Goal: Task Accomplishment & Management: Use online tool/utility

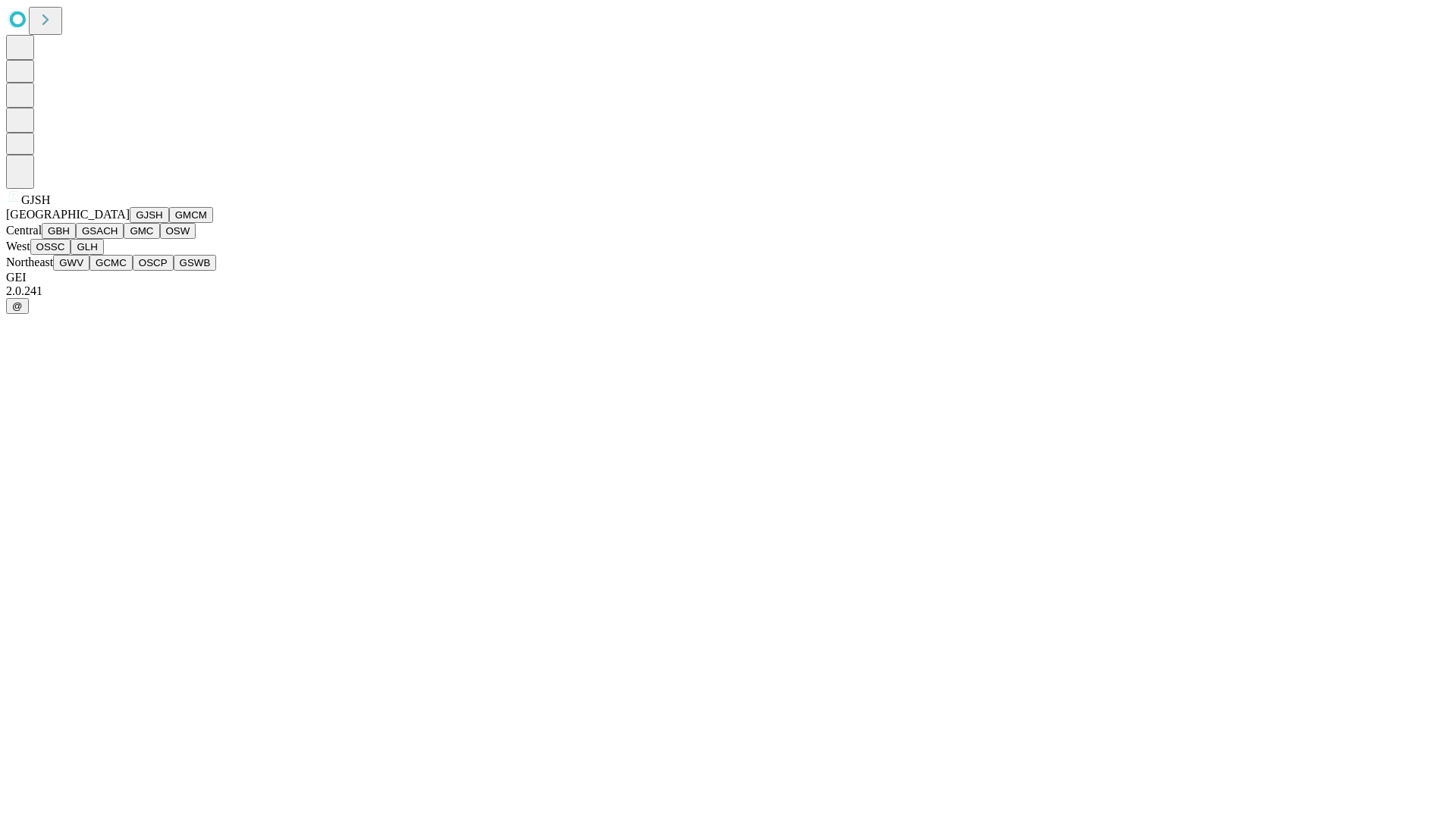
click at [130, 223] on button "GJSH" at bounding box center [149, 215] width 39 height 16
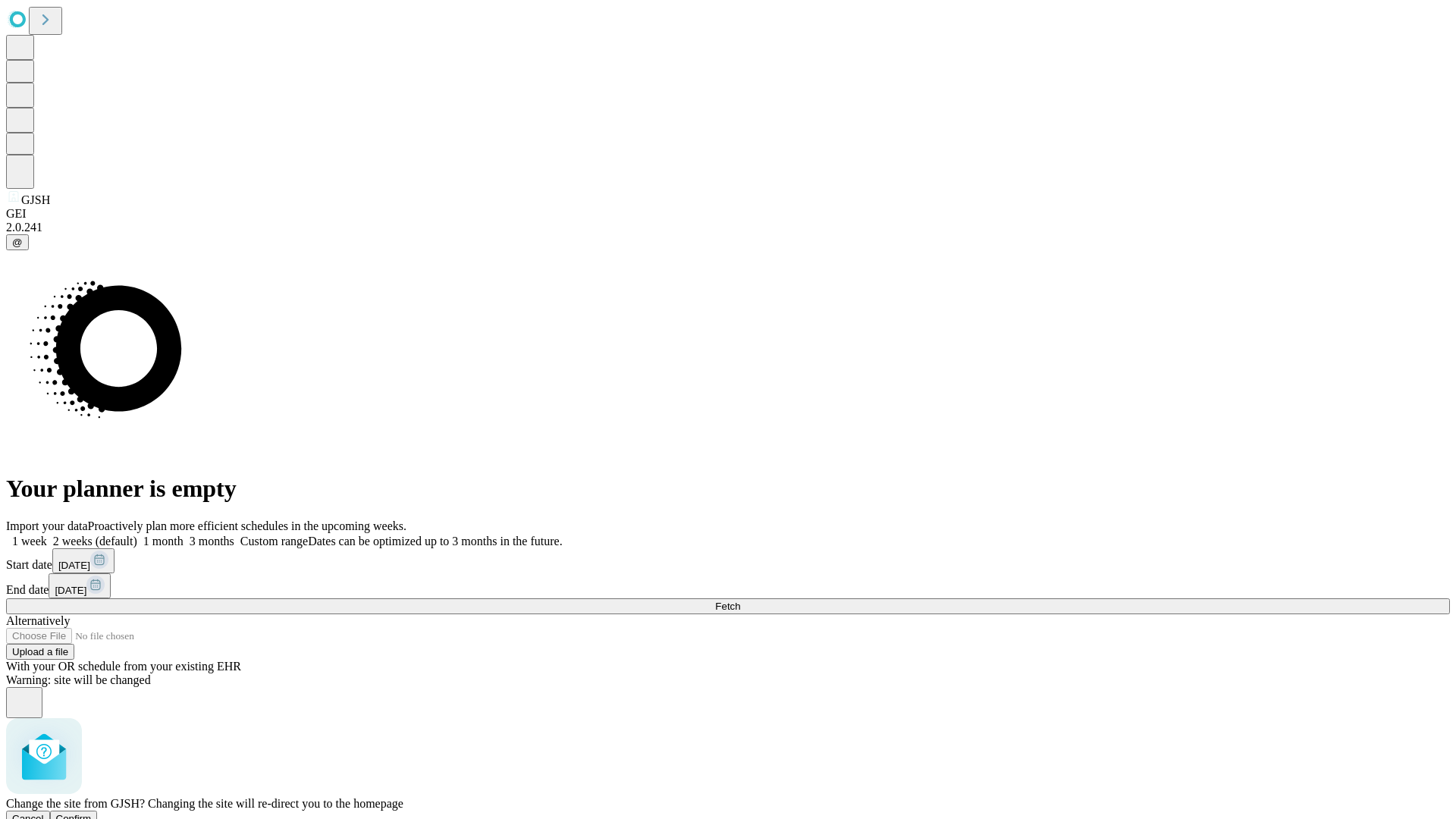
click at [91, 813] on span "Confirm" at bounding box center [73, 818] width 36 height 11
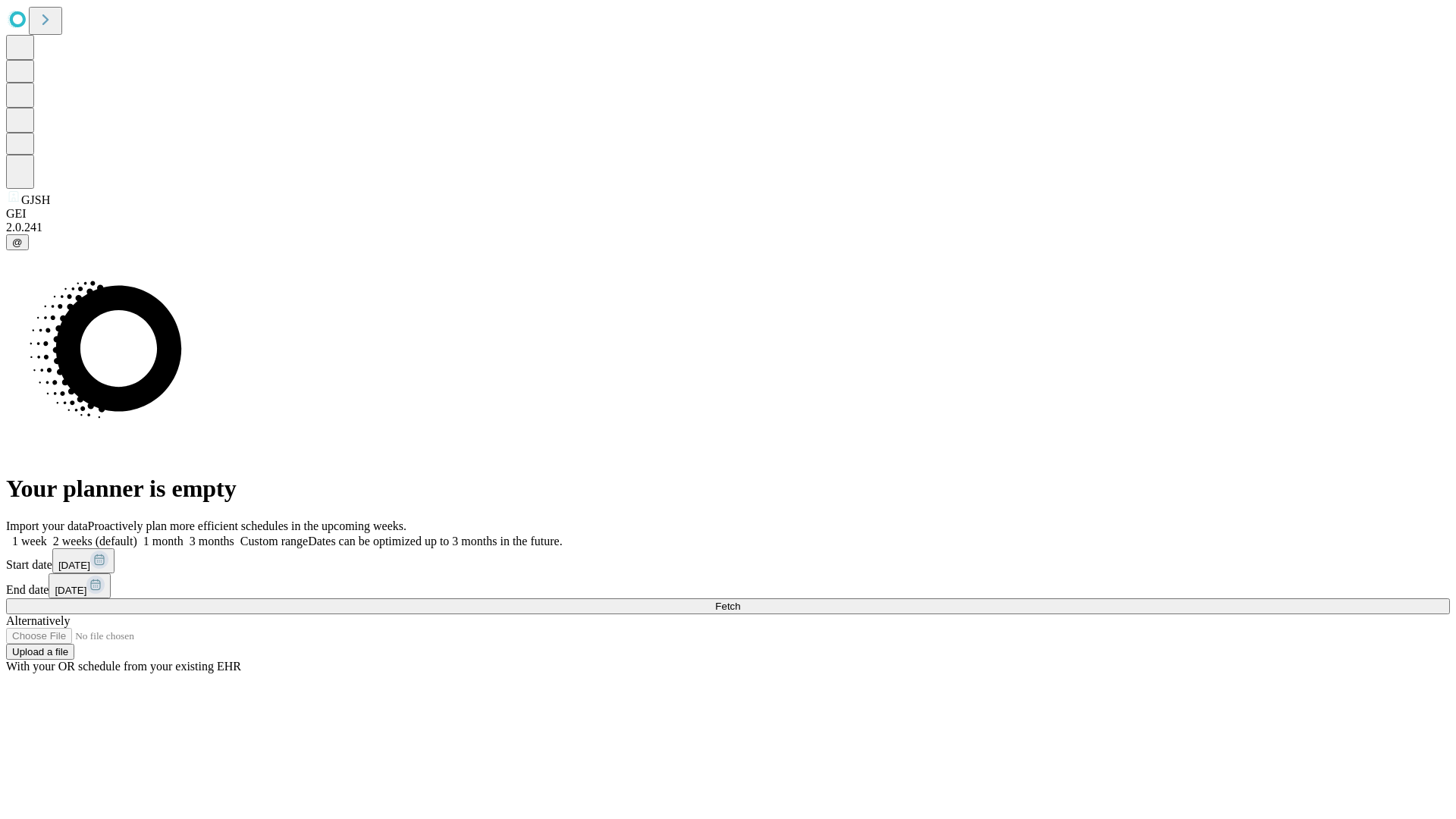
click at [184, 535] on label "1 month" at bounding box center [160, 541] width 46 height 13
click at [740, 601] on span "Fetch" at bounding box center [727, 606] width 25 height 11
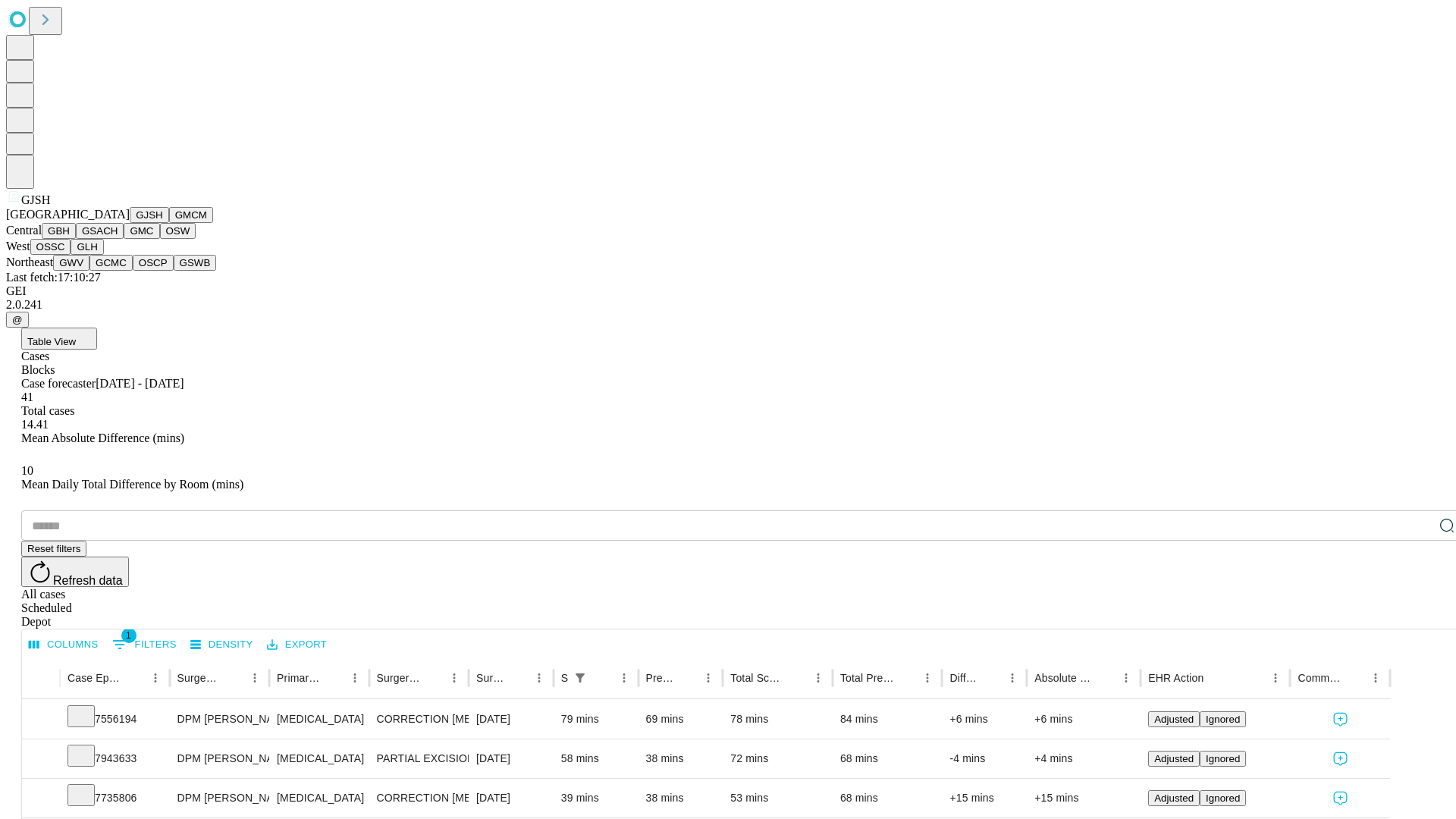
click at [169, 223] on button "GMCM" at bounding box center [191, 215] width 44 height 16
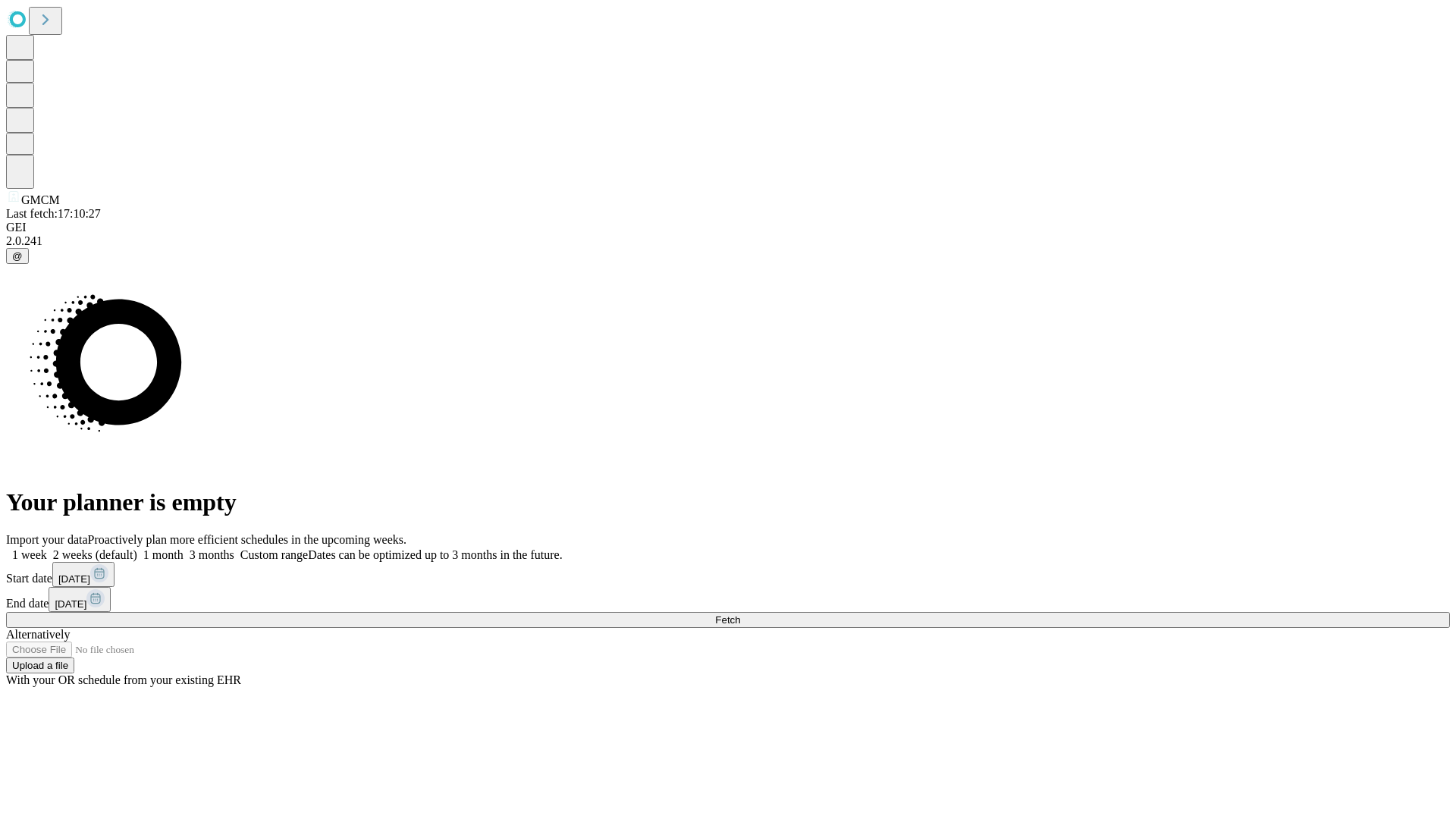
click at [184, 549] on label "1 month" at bounding box center [160, 555] width 46 height 13
click at [740, 614] on span "Fetch" at bounding box center [727, 619] width 25 height 11
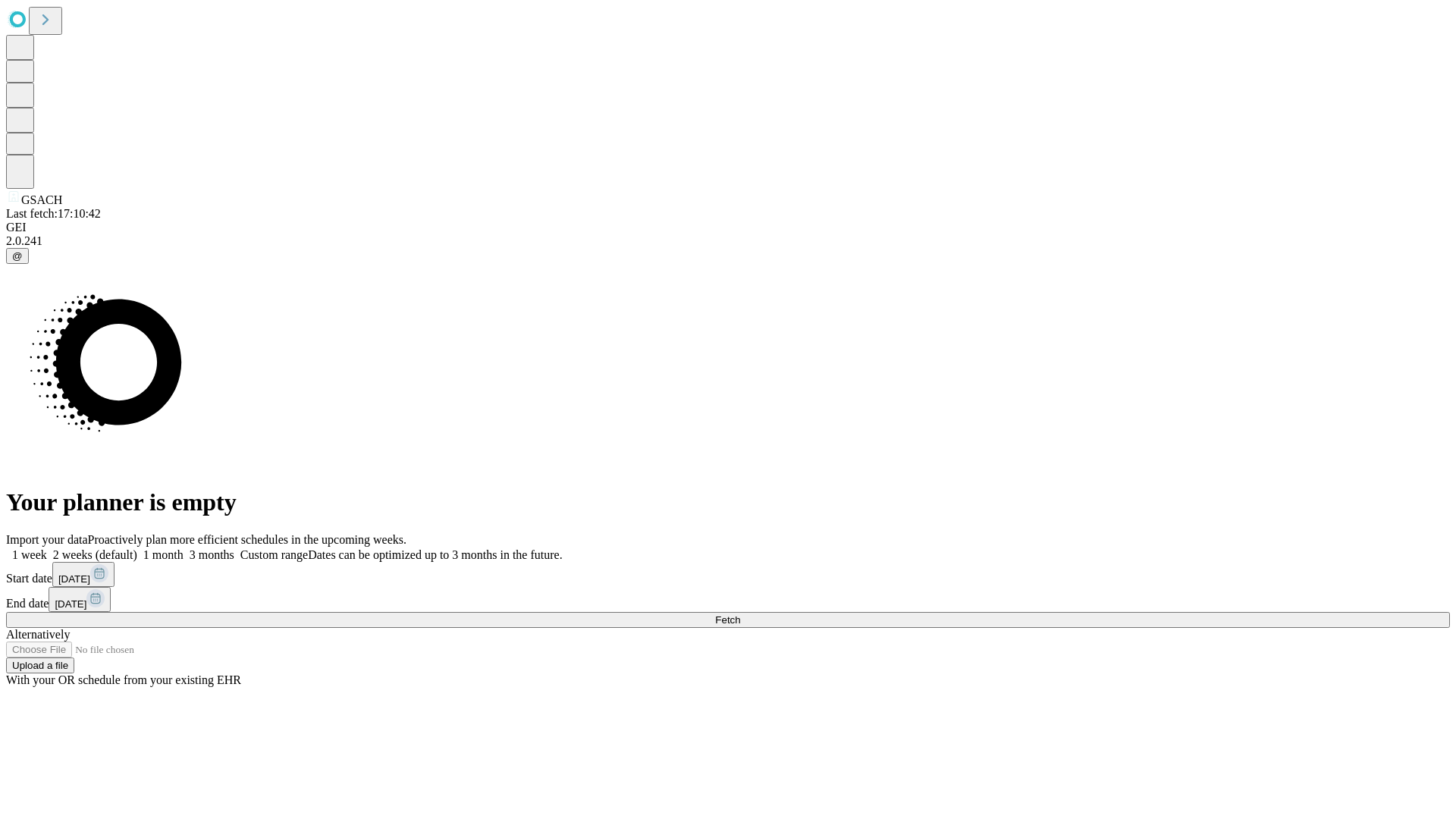
click at [184, 549] on label "1 month" at bounding box center [160, 555] width 46 height 13
click at [740, 614] on span "Fetch" at bounding box center [727, 619] width 25 height 11
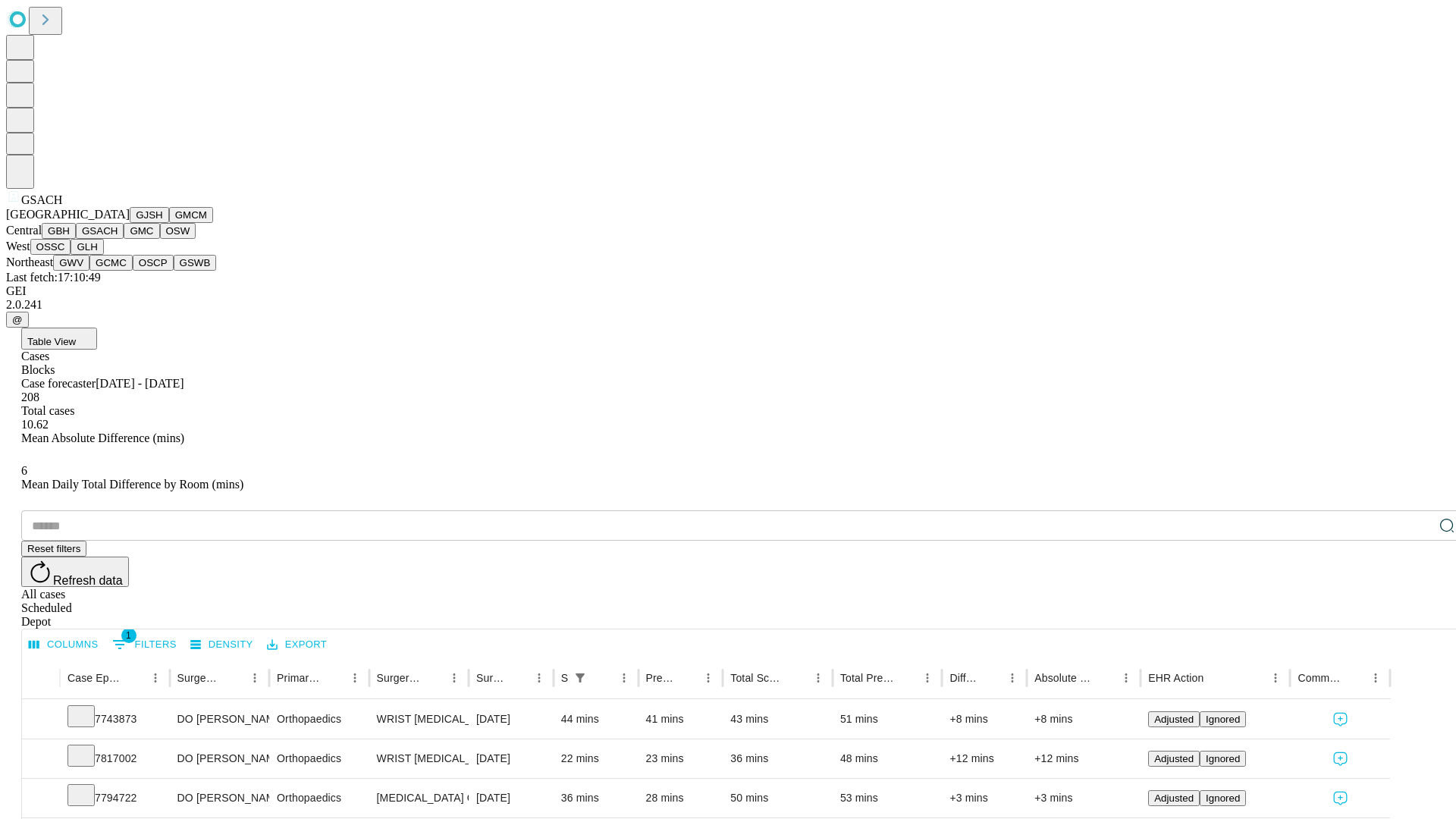
click at [124, 239] on button "GMC" at bounding box center [141, 231] width 36 height 16
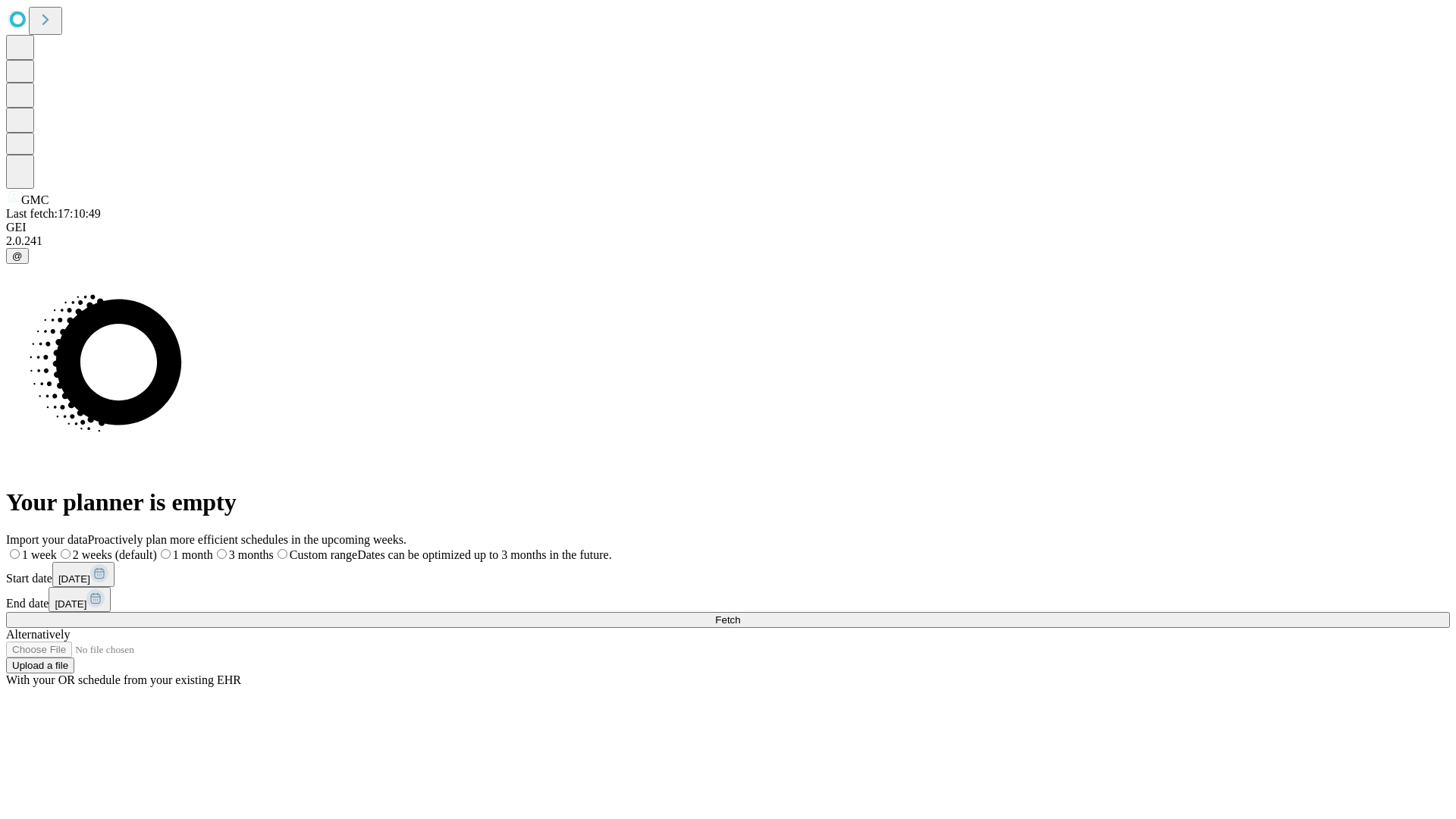
click at [213, 549] on label "1 month" at bounding box center [185, 555] width 56 height 13
click at [740, 614] on span "Fetch" at bounding box center [727, 619] width 25 height 11
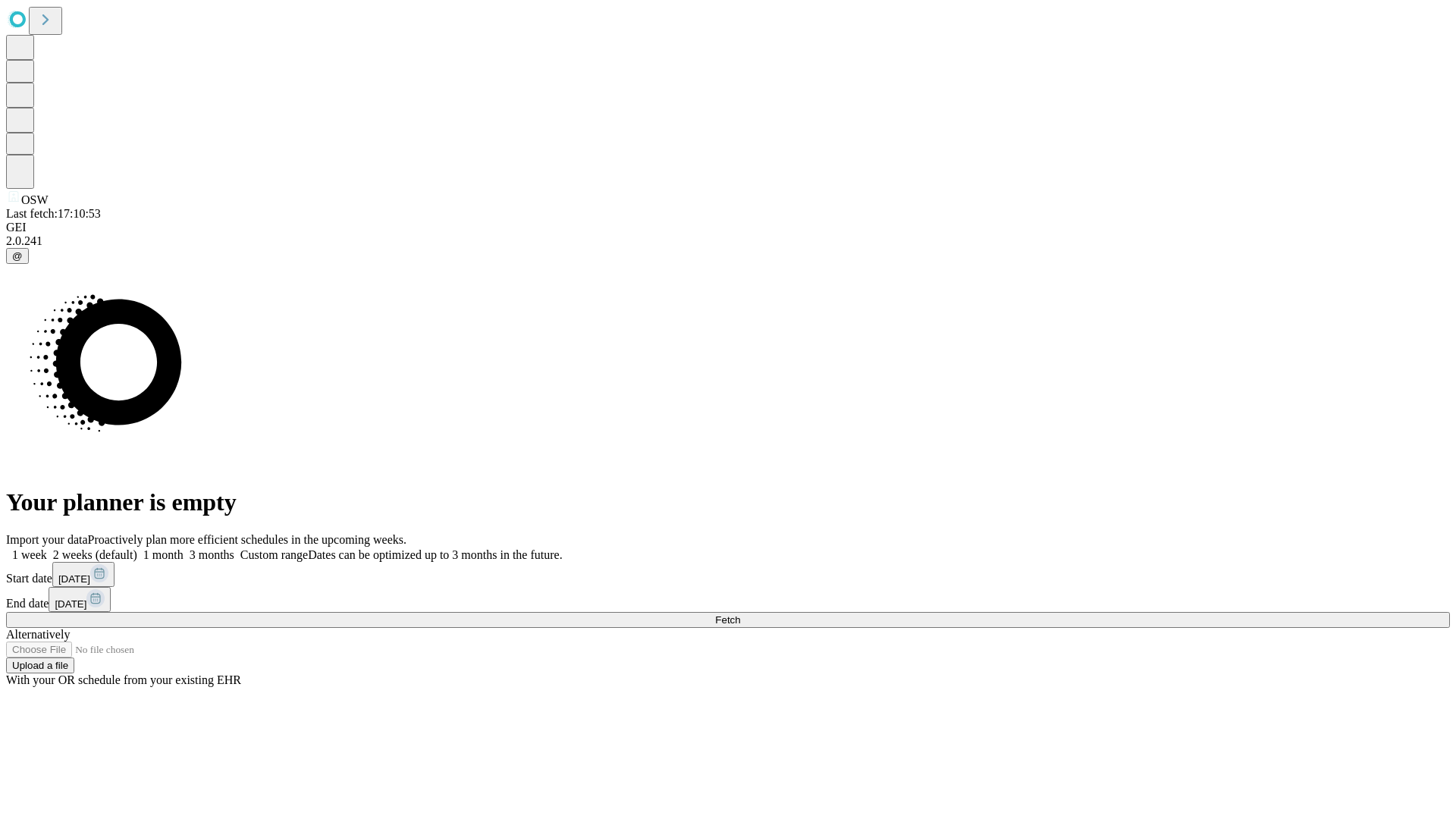
click at [184, 549] on label "1 month" at bounding box center [160, 555] width 46 height 13
click at [740, 614] on span "Fetch" at bounding box center [727, 619] width 25 height 11
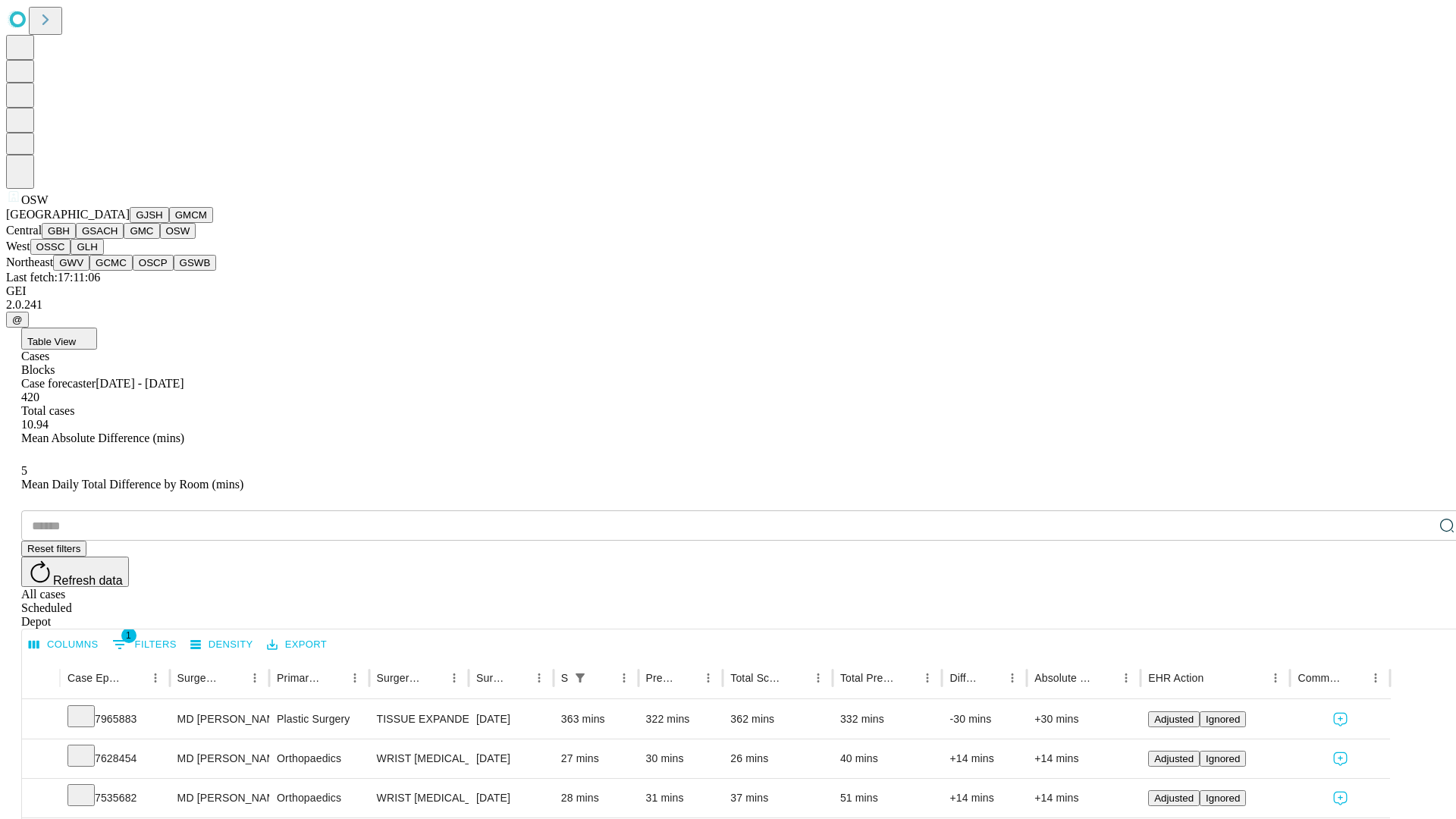
click at [71, 255] on button "OSSC" at bounding box center [51, 247] width 41 height 16
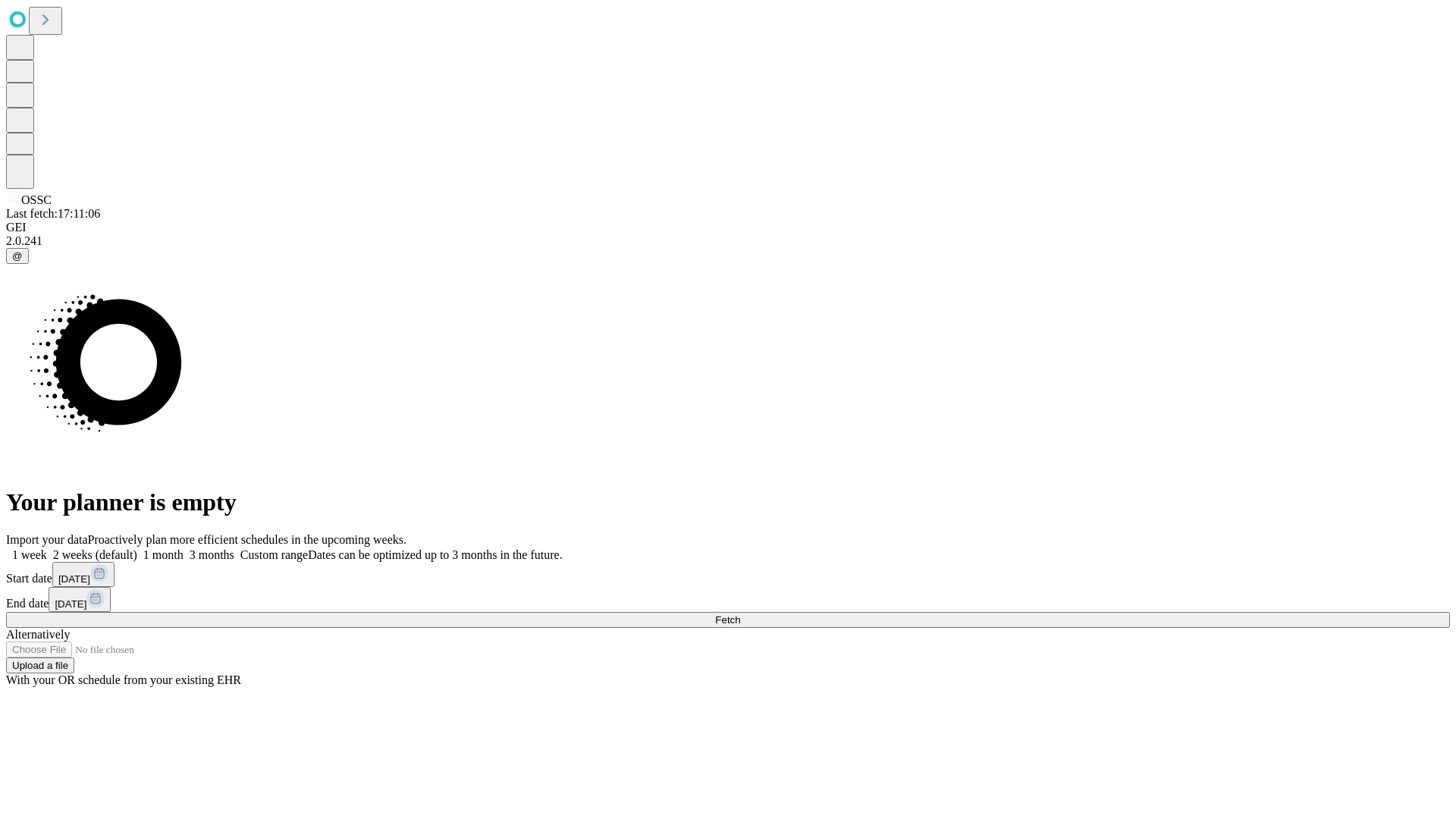
click at [184, 549] on label "1 month" at bounding box center [160, 555] width 46 height 13
click at [740, 614] on span "Fetch" at bounding box center [727, 619] width 25 height 11
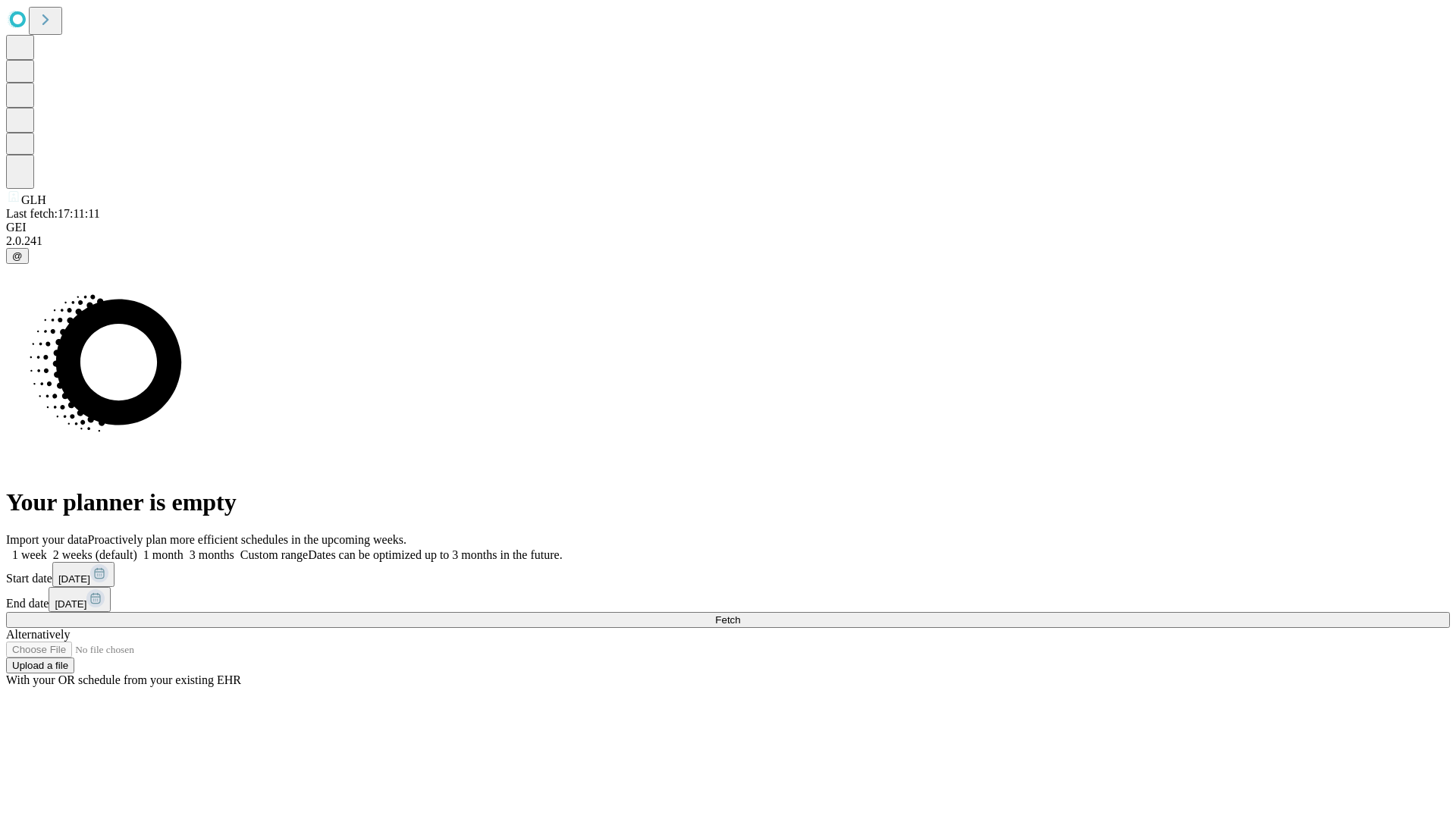
click at [184, 549] on label "1 month" at bounding box center [160, 555] width 46 height 13
click at [740, 614] on span "Fetch" at bounding box center [727, 619] width 25 height 11
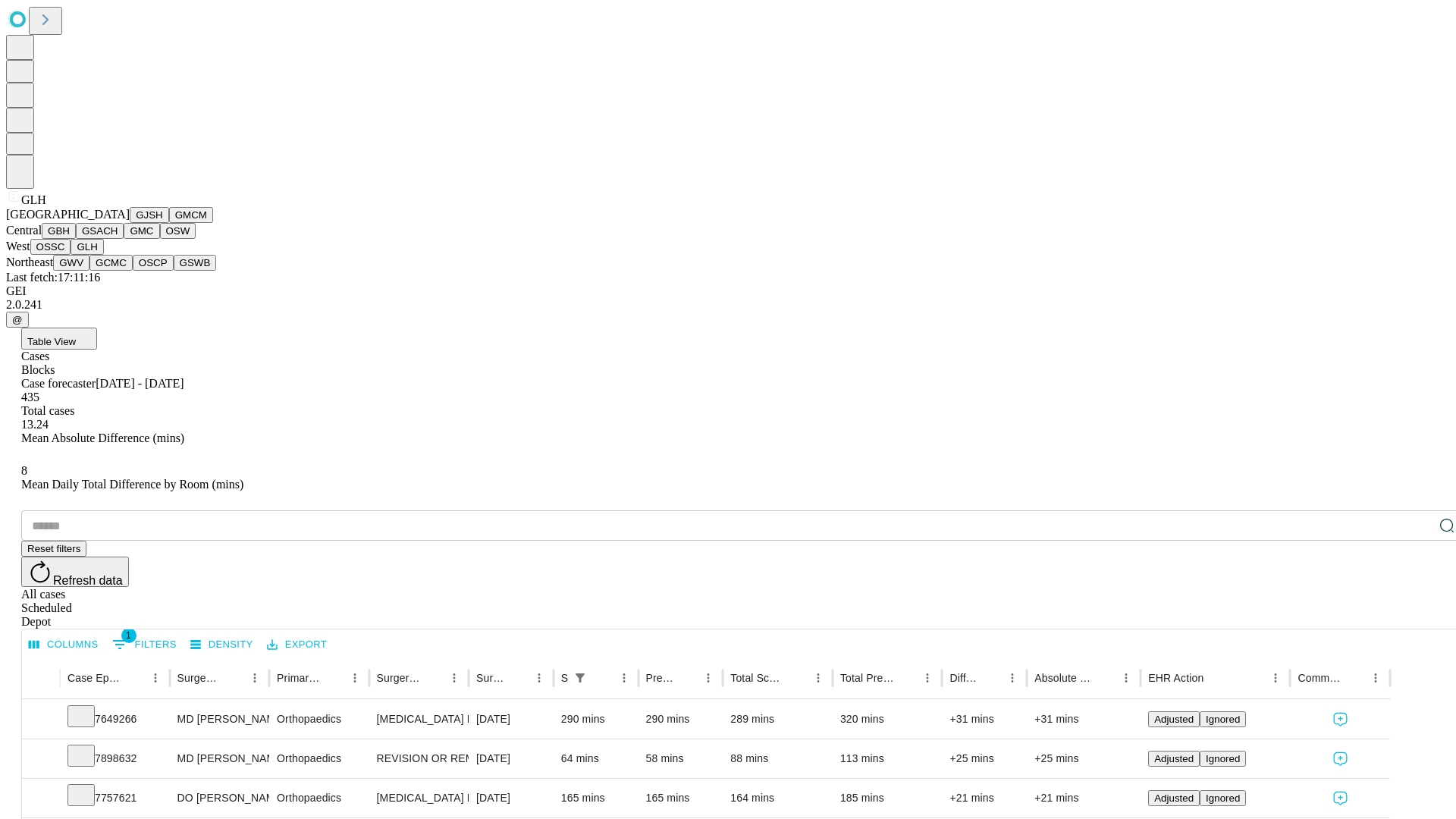
click at [90, 271] on button "GWV" at bounding box center [71, 263] width 37 height 16
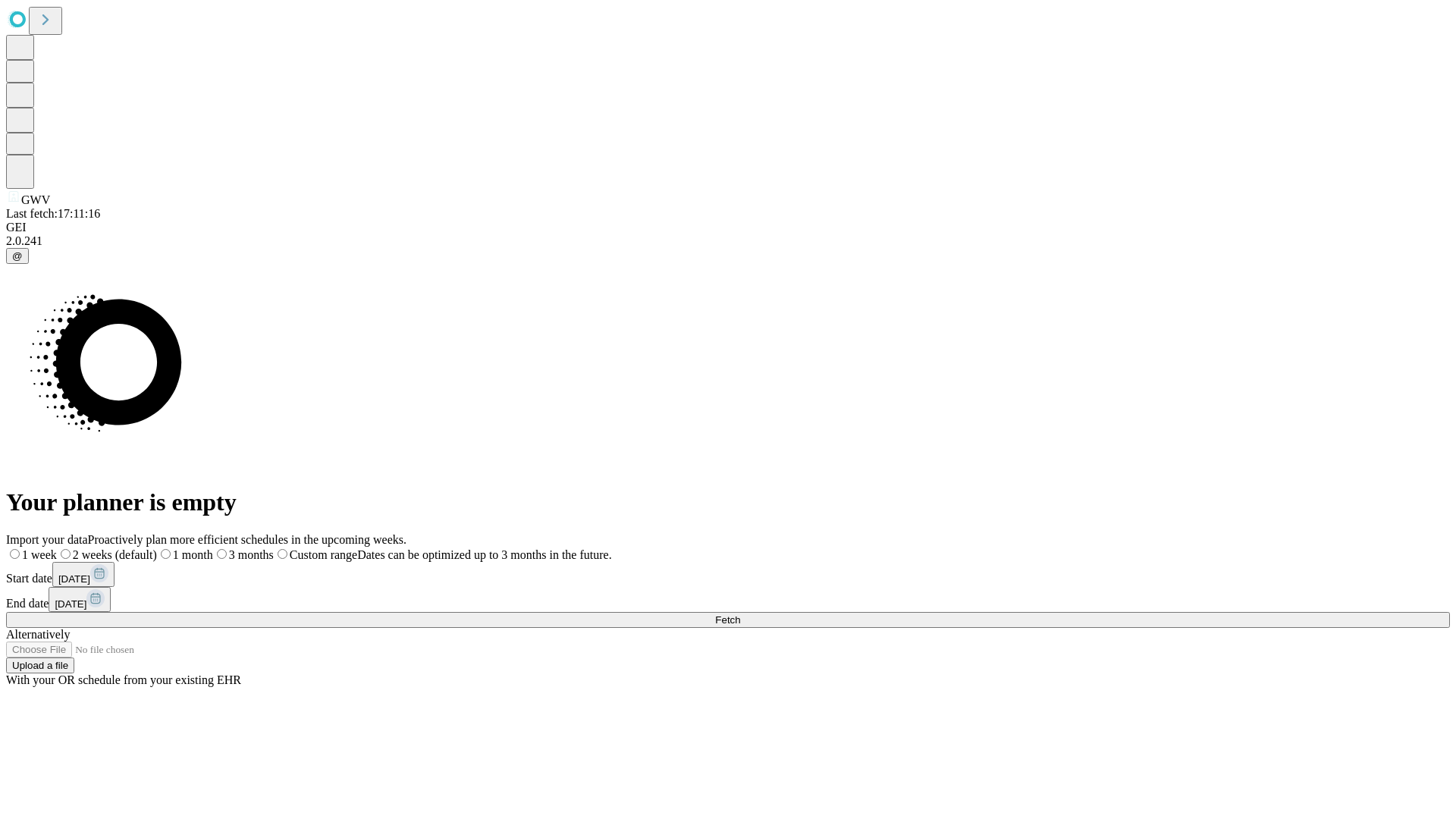
click at [213, 549] on label "1 month" at bounding box center [185, 555] width 56 height 13
click at [740, 614] on span "Fetch" at bounding box center [727, 619] width 25 height 11
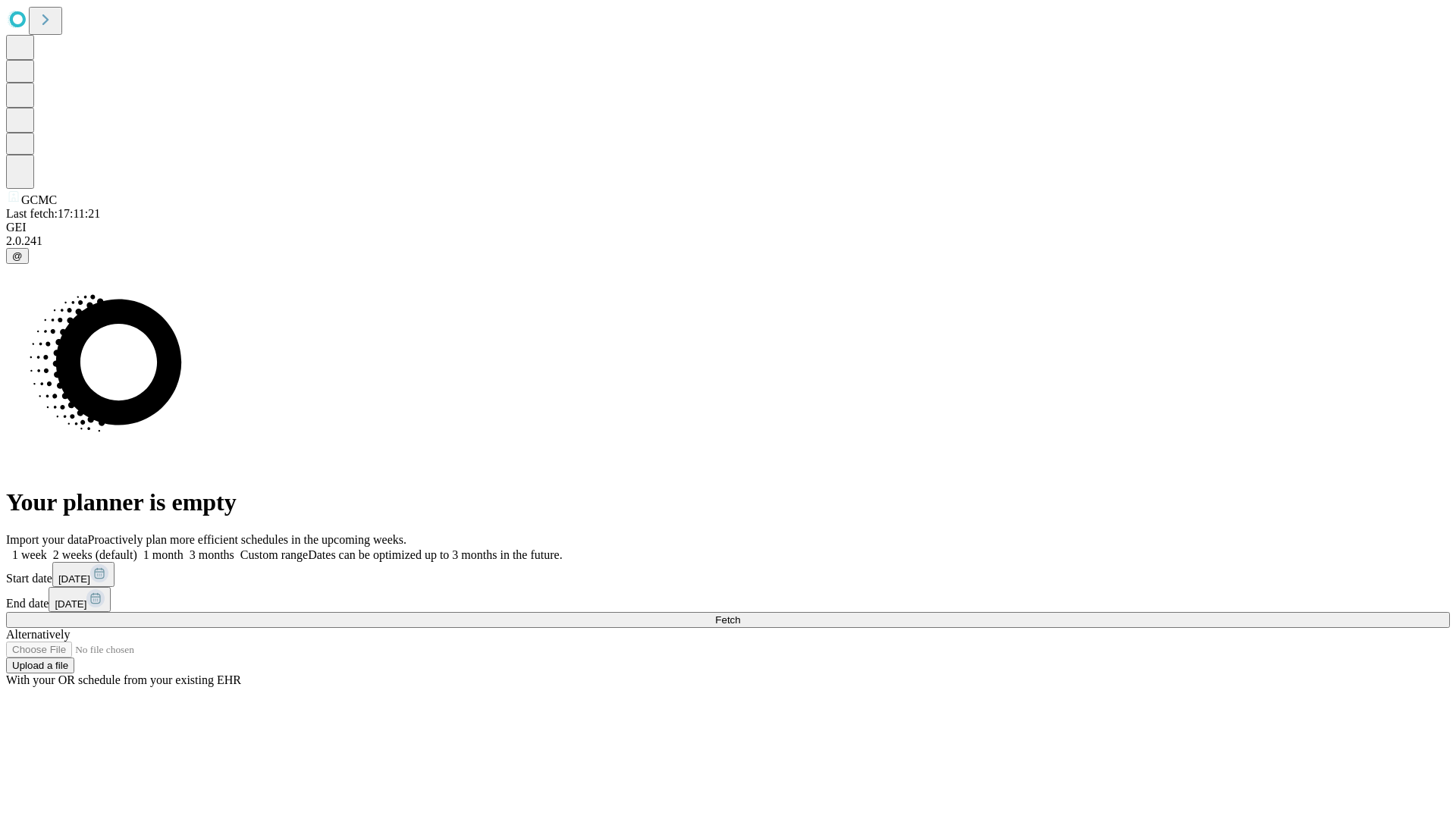
click at [184, 549] on label "1 month" at bounding box center [160, 555] width 46 height 13
click at [740, 614] on span "Fetch" at bounding box center [727, 619] width 25 height 11
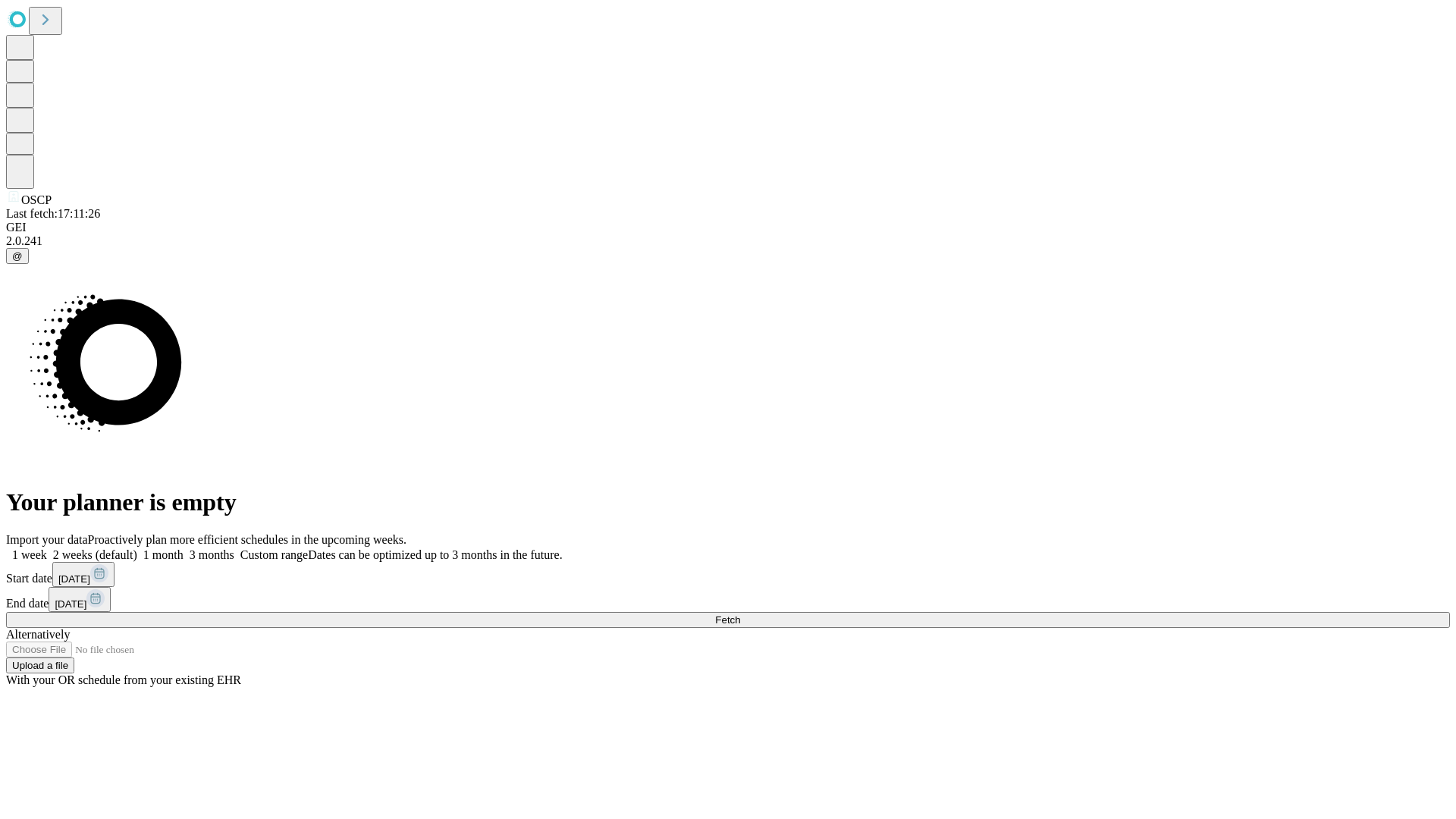
click at [184, 549] on label "1 month" at bounding box center [160, 555] width 46 height 13
click at [740, 614] on span "Fetch" at bounding box center [727, 619] width 25 height 11
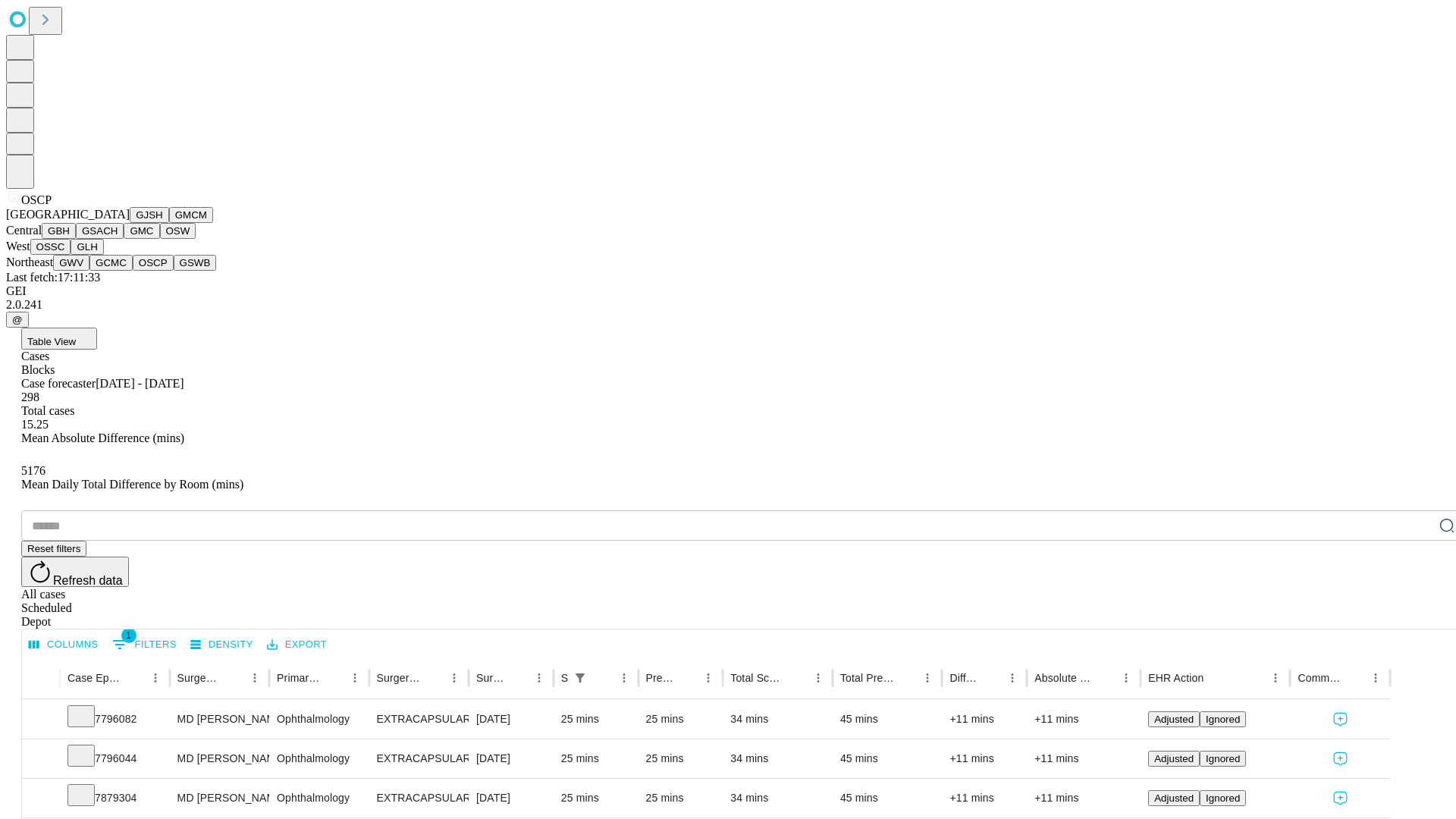
click at [173, 271] on button "GSWB" at bounding box center [195, 263] width 44 height 16
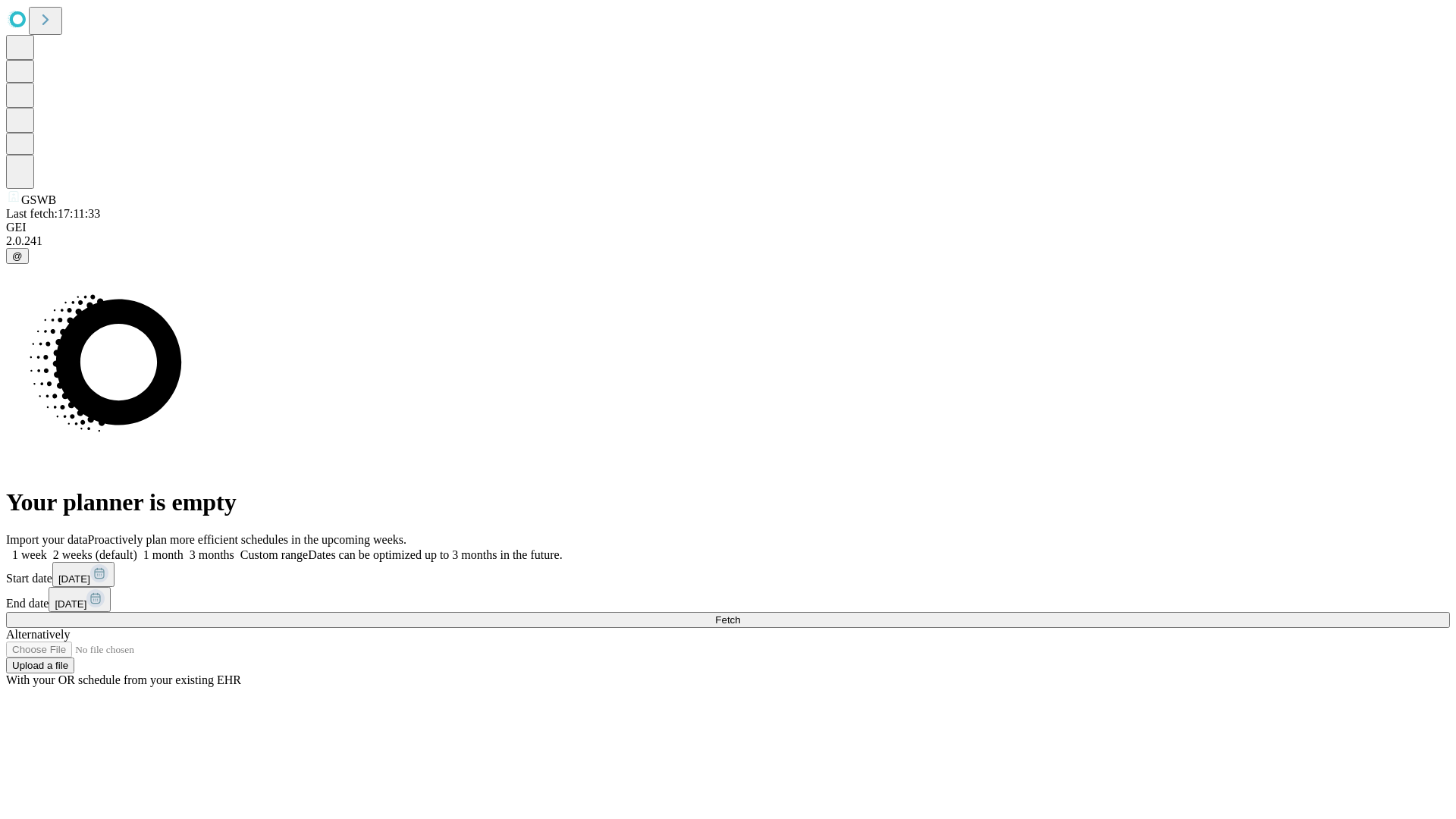
click at [184, 549] on label "1 month" at bounding box center [160, 555] width 46 height 13
click at [740, 614] on span "Fetch" at bounding box center [727, 619] width 25 height 11
